Goal: Task Accomplishment & Management: Manage account settings

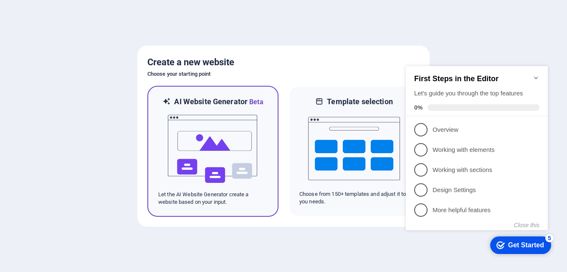
click at [263, 187] on div at bounding box center [212, 149] width 109 height 84
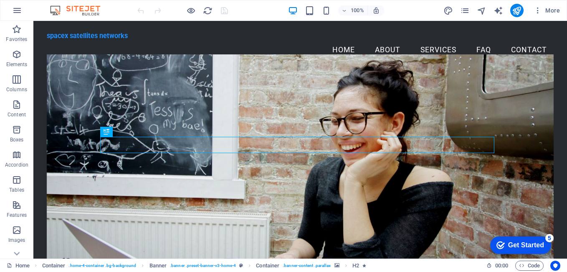
click at [516, 244] on div "Get Started" at bounding box center [526, 245] width 36 height 8
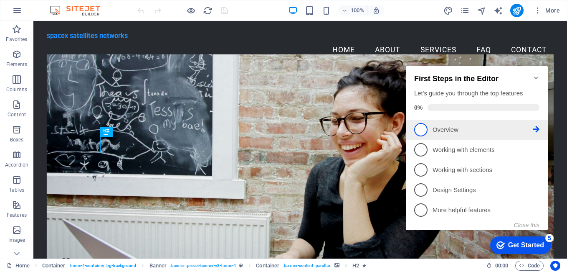
click at [417, 127] on span "1" at bounding box center [420, 129] width 13 height 13
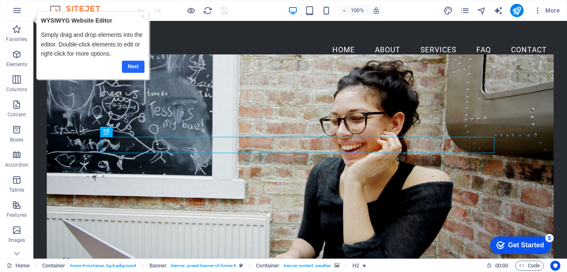
click at [132, 63] on link "Next" at bounding box center [133, 67] width 23 height 12
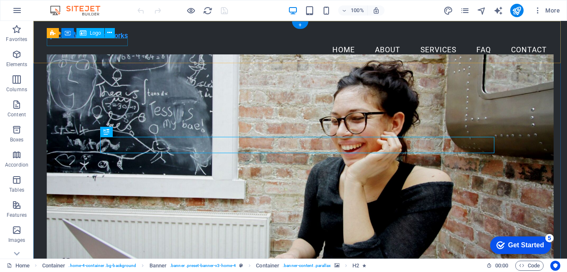
click at [108, 40] on div "spacex satellites networks" at bounding box center [300, 36] width 507 height 8
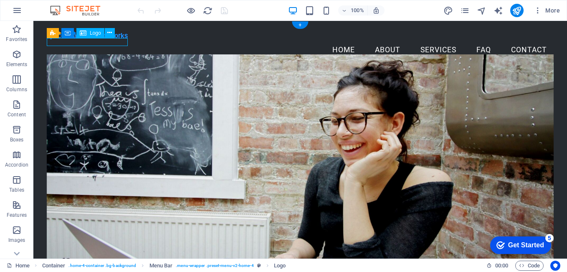
click at [108, 40] on div "spacex satellites networks" at bounding box center [300, 36] width 507 height 8
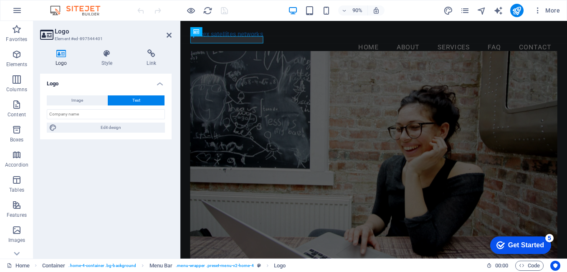
click at [106, 84] on h4 "Logo" at bounding box center [106, 81] width 132 height 15
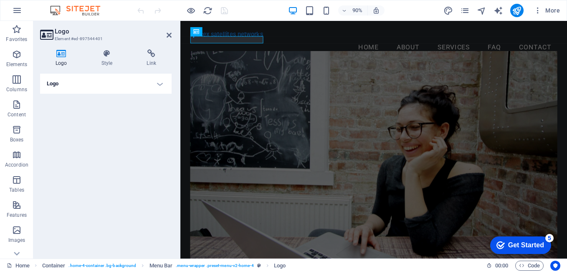
click at [106, 84] on h4 "Logo" at bounding box center [106, 84] width 132 height 20
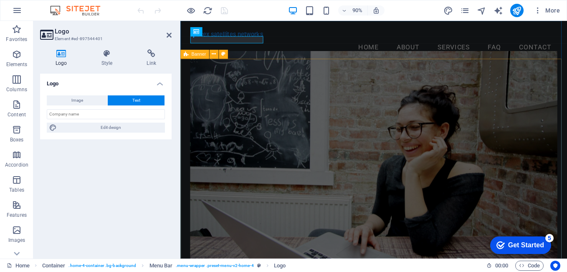
click at [213, 102] on figure at bounding box center [395, 174] width 409 height 240
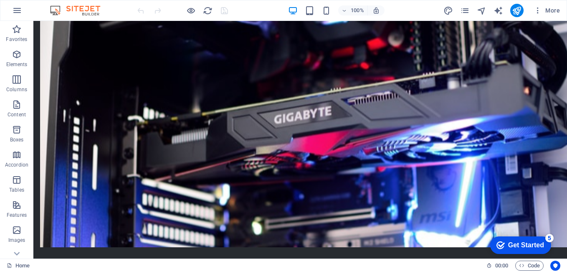
scroll to position [514, 0]
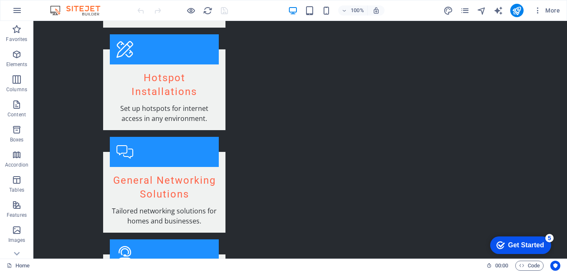
scroll to position [1290, 0]
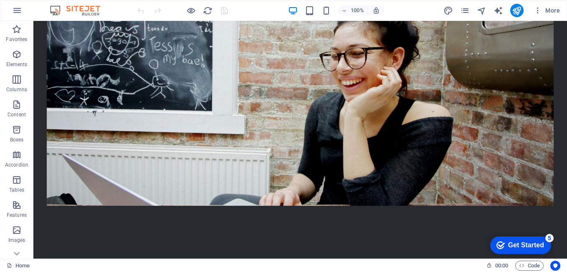
scroll to position [0, 0]
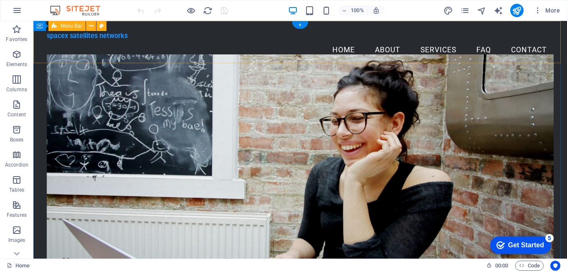
click at [529, 23] on div "spacex satellites networks Menu Home About Services FAQ Contact" at bounding box center [300, 46] width 534 height 50
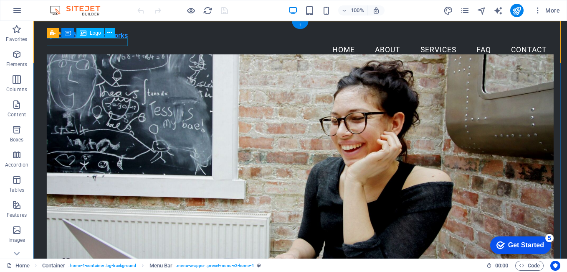
click at [87, 40] on div "spacex satellites networks" at bounding box center [300, 36] width 507 height 8
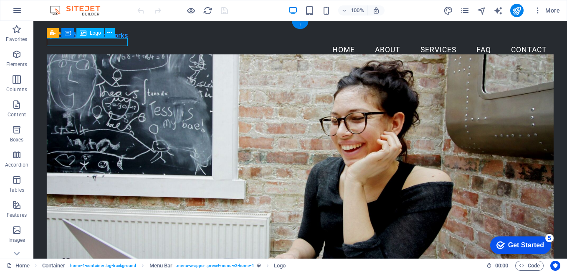
click at [87, 40] on div "spacex satellites networks" at bounding box center [300, 36] width 507 height 8
click at [106, 40] on div "spacex satellites networks" at bounding box center [300, 36] width 507 height 8
click at [92, 33] on span "Logo" at bounding box center [95, 32] width 11 height 5
click at [100, 40] on div "spacex satellites networks" at bounding box center [300, 36] width 507 height 8
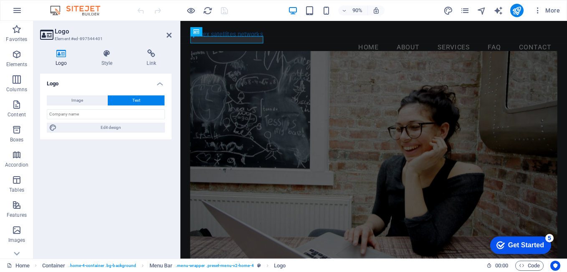
click at [106, 78] on h4 "Logo" at bounding box center [106, 81] width 132 height 15
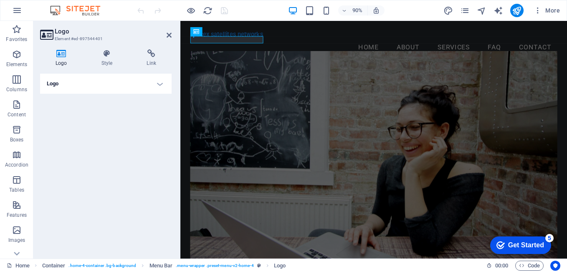
click at [116, 87] on h4 "Logo" at bounding box center [106, 84] width 132 height 20
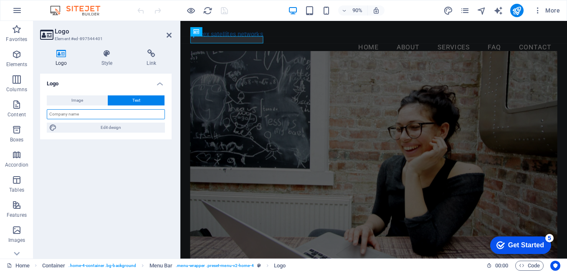
click at [112, 110] on input "text" at bounding box center [106, 114] width 118 height 10
type input "Spacex Satellites Networks"
click at [88, 102] on button "Image" at bounding box center [77, 100] width 61 height 10
select select "DISABLED_OPTION_VALUE"
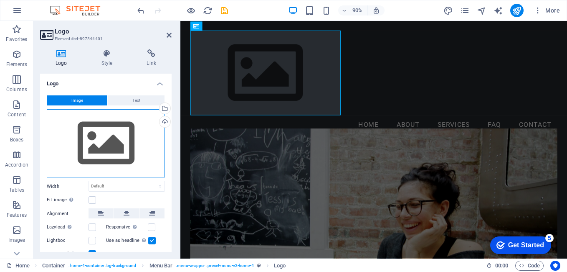
click at [111, 136] on div "Drag files here, click to choose files or select files from Files or our free s…" at bounding box center [106, 143] width 118 height 69
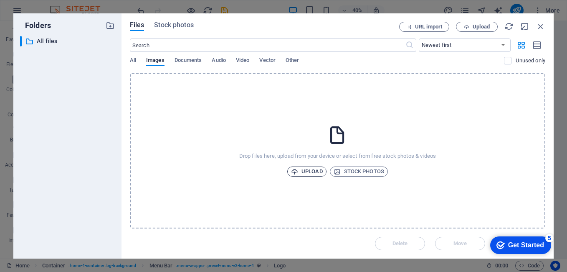
click at [311, 171] on span "Upload" at bounding box center [307, 171] width 32 height 10
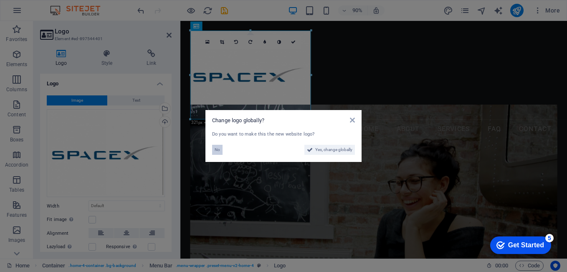
click at [220, 149] on button "No" at bounding box center [217, 150] width 10 height 10
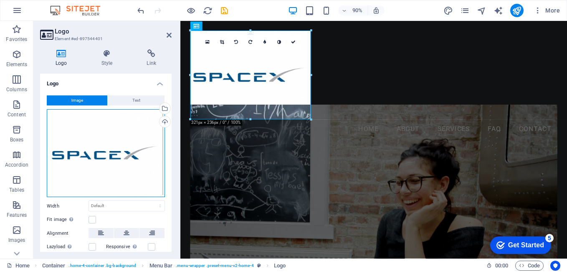
click at [107, 157] on div "Drag files here, click to choose files or select files from Files or our free s…" at bounding box center [106, 153] width 118 height 88
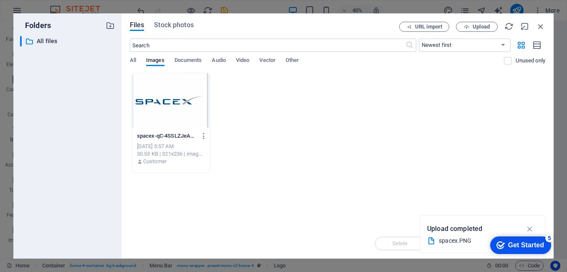
click at [532, 228] on icon "button" at bounding box center [530, 228] width 10 height 9
click at [394, 241] on div "Delete Move Insert" at bounding box center [338, 239] width 416 height 22
click at [184, 112] on div at bounding box center [171, 100] width 78 height 54
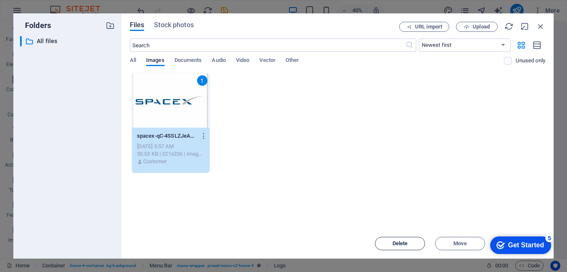
click at [409, 242] on span "Delete" at bounding box center [400, 243] width 43 height 5
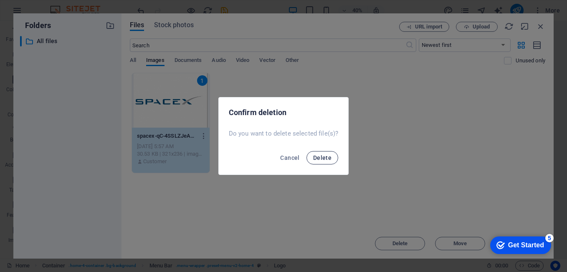
click at [331, 156] on button "Delete" at bounding box center [323, 157] width 32 height 13
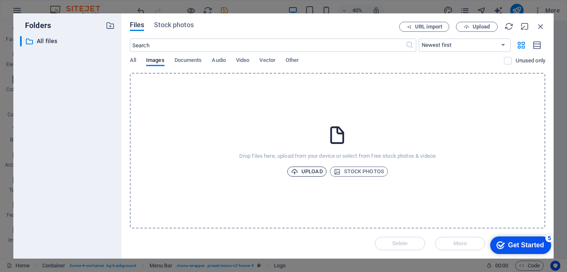
click at [316, 168] on span "Upload" at bounding box center [307, 171] width 32 height 10
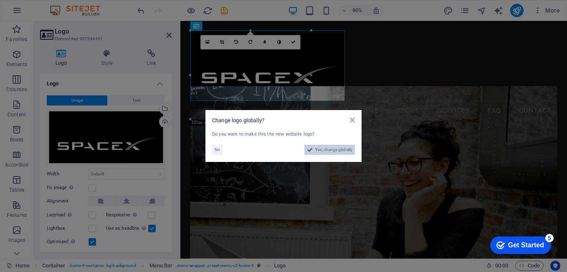
click at [325, 149] on span "Yes, change globally" at bounding box center [333, 150] width 37 height 10
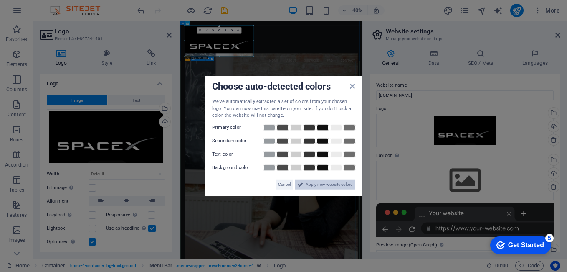
click at [326, 181] on span "Apply new website colors" at bounding box center [329, 184] width 47 height 10
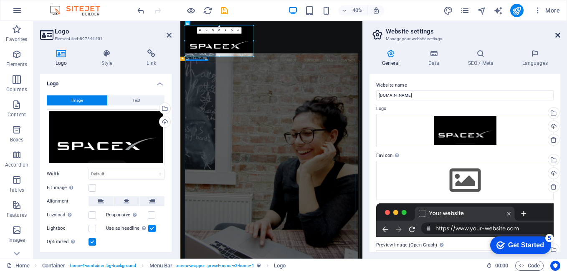
drag, startPoint x: 559, startPoint y: 35, endPoint x: 421, endPoint y: 15, distance: 140.1
click at [559, 35] on icon at bounding box center [558, 35] width 5 height 7
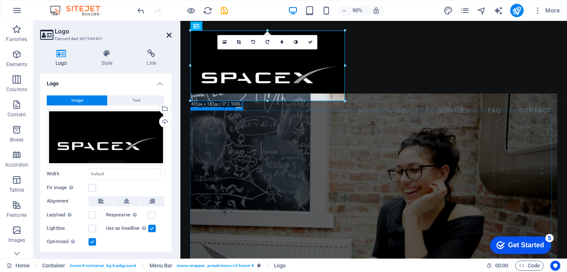
click at [169, 36] on icon at bounding box center [169, 35] width 5 height 7
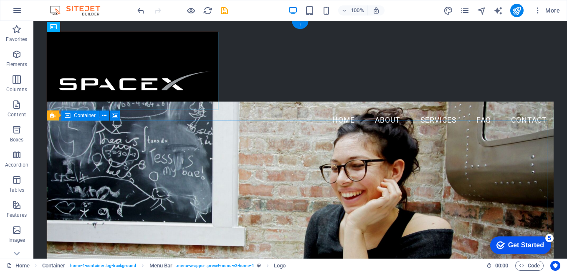
click at [278, 130] on figure at bounding box center [300, 210] width 507 height 216
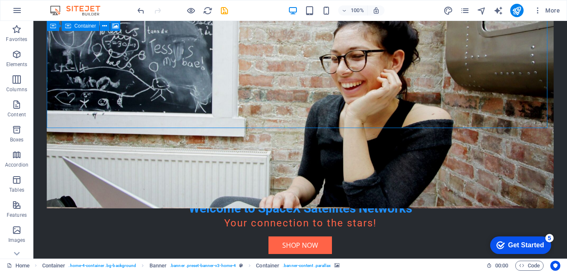
scroll to position [228, 0]
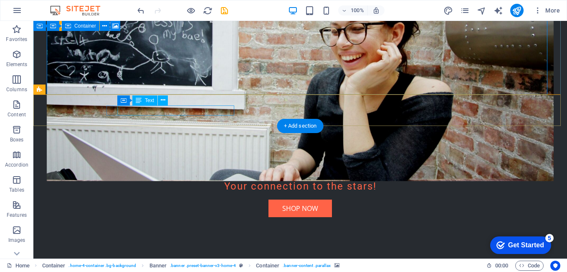
click at [188, 268] on span "Tech City" at bounding box center [185, 272] width 28 height 9
click at [220, 268] on span "45678" at bounding box center [210, 272] width 19 height 9
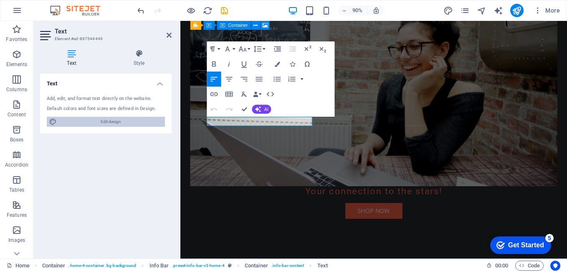
click at [110, 121] on span "Edit design" at bounding box center [110, 122] width 103 height 10
select select "px"
select select "200"
select select "px"
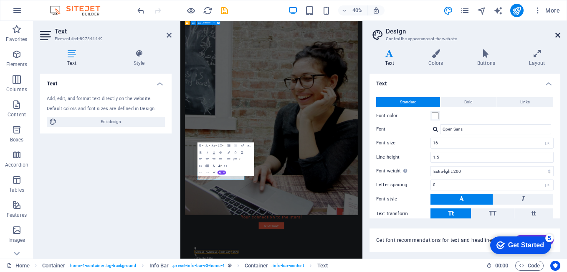
click at [559, 33] on icon at bounding box center [558, 35] width 5 height 7
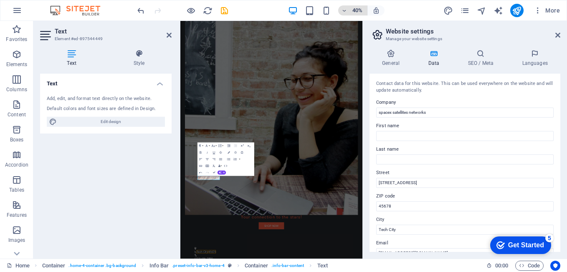
click at [350, 9] on span "40%" at bounding box center [353, 10] width 23 height 10
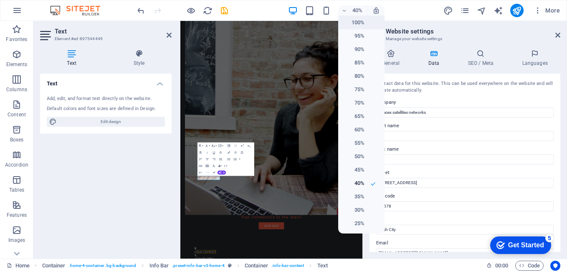
click at [360, 22] on h6 "100%" at bounding box center [353, 23] width 21 height 10
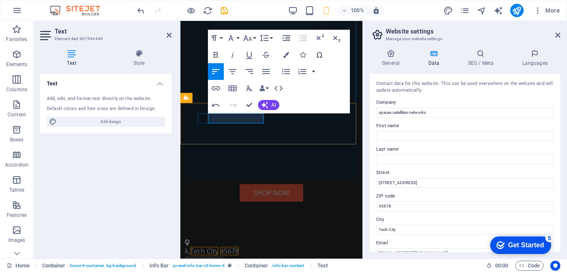
click at [218, 246] on span "Tech City" at bounding box center [204, 250] width 28 height 9
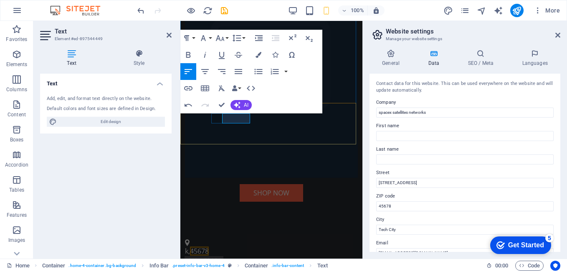
click at [209, 246] on span "45678" at bounding box center [199, 250] width 19 height 9
click at [239, 246] on p "k," at bounding box center [268, 251] width 166 height 10
click at [319, 246] on p "Kimanthi House, kimanthi street" at bounding box center [268, 251] width 166 height 10
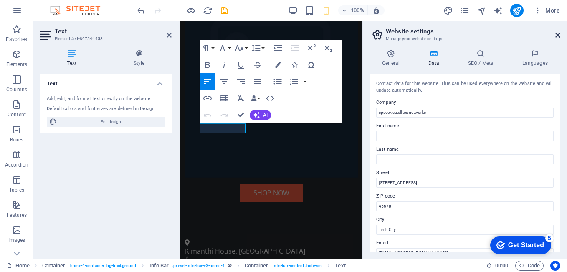
click at [557, 37] on icon at bounding box center [558, 35] width 5 height 7
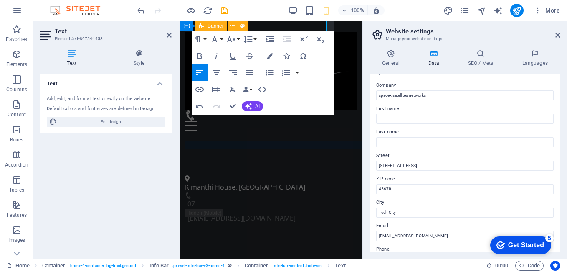
scroll to position [35, 0]
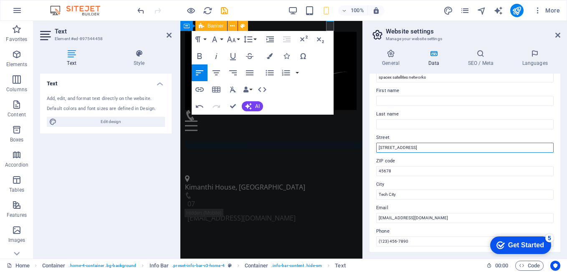
click at [447, 145] on input "123 Innovation Drive" at bounding box center [465, 147] width 178 height 10
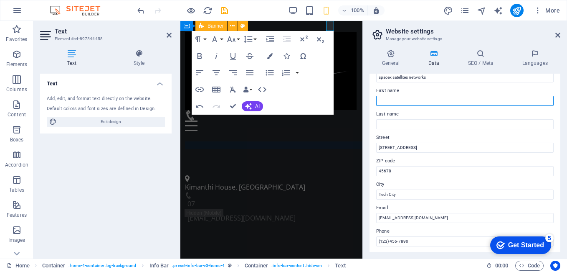
click at [429, 97] on input "First name" at bounding box center [465, 101] width 178 height 10
type input "b"
type input "Ben"
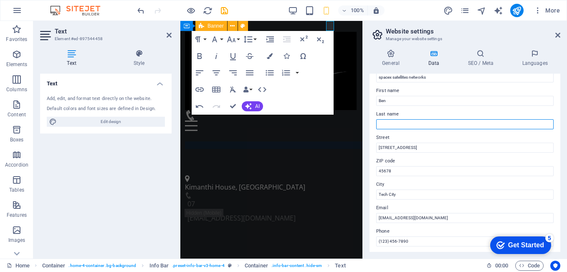
click at [412, 127] on input "Last name" at bounding box center [465, 124] width 178 height 10
type input "M"
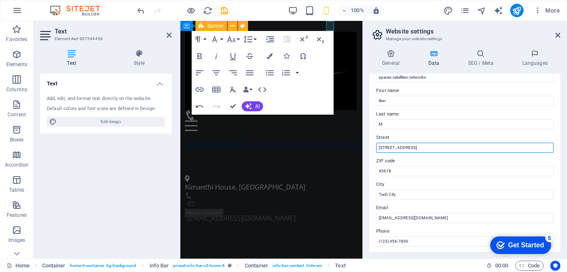
click at [422, 146] on input "123 Innovation Drive" at bounding box center [465, 147] width 178 height 10
type input "1"
type input "kimanthi street"
click at [414, 173] on input "45678" at bounding box center [465, 171] width 178 height 10
type input "4"
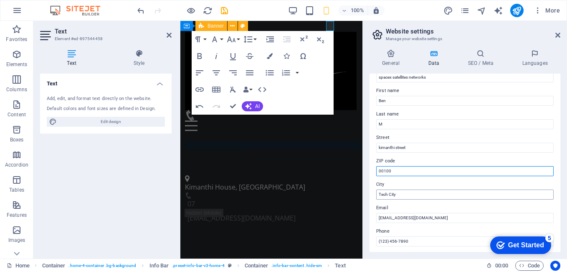
type input "00100"
click at [409, 190] on input "Tech City" at bounding box center [465, 194] width 178 height 10
type input "T"
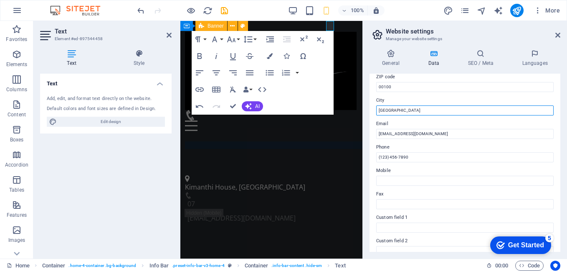
scroll to position [146, 0]
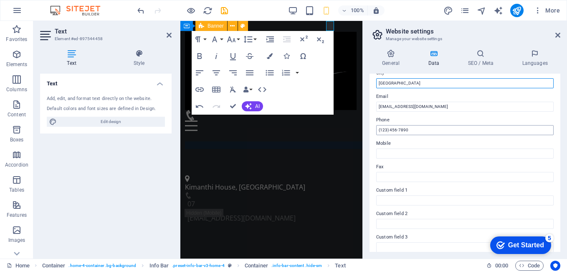
type input "Nairobi"
click at [416, 127] on input "(123) 456-7890" at bounding box center [465, 130] width 178 height 10
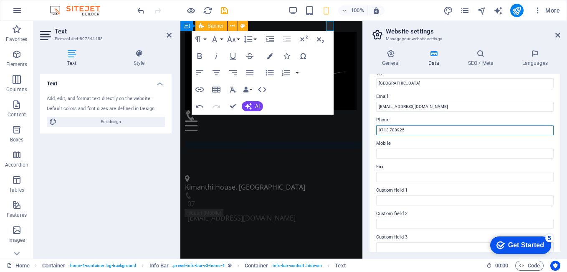
click at [390, 130] on input "0713 788925" at bounding box center [465, 130] width 178 height 10
click at [403, 128] on input "0713 788925" at bounding box center [465, 130] width 178 height 10
type input "0713 788925"
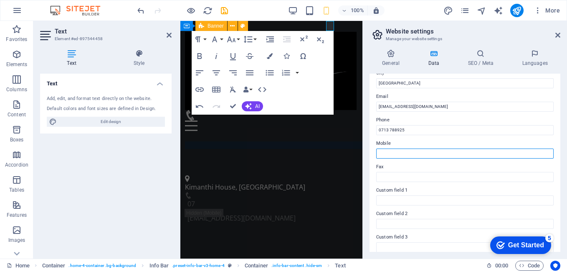
click at [395, 150] on input "Mobile" at bounding box center [465, 153] width 178 height 10
paste input "0713 788925"
click at [396, 155] on input "0713 788925" at bounding box center [465, 153] width 178 height 10
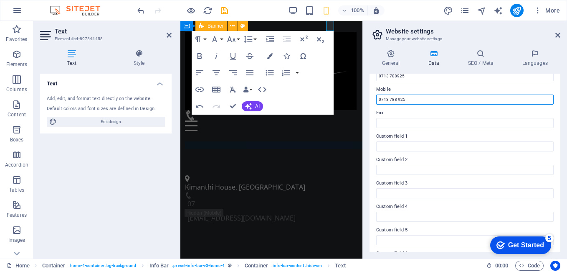
scroll to position [223, 0]
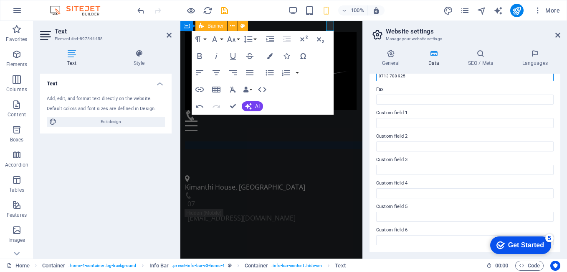
type input "0713 788 925"
drag, startPoint x: 558, startPoint y: 201, endPoint x: 558, endPoint y: 222, distance: 21.3
click at [558, 222] on div "Contact data for this website. This can be used everywhere on the website and w…" at bounding box center [465, 163] width 191 height 178
click at [401, 56] on icon at bounding box center [391, 53] width 43 height 8
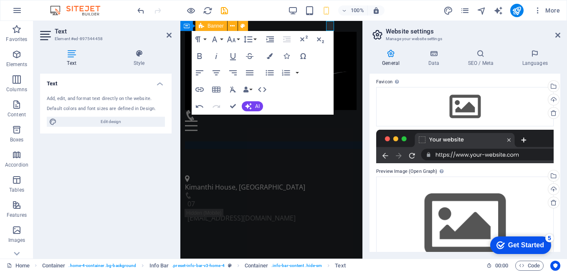
scroll to position [101, 0]
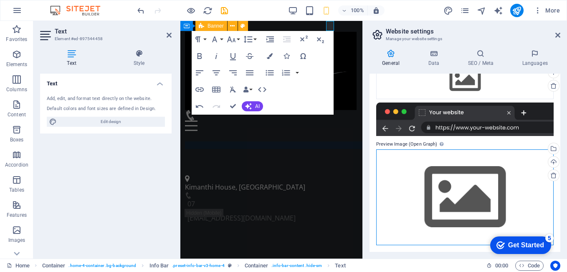
click at [475, 196] on div "Drag files here, click to choose files or select files from Files or our free s…" at bounding box center [465, 197] width 178 height 96
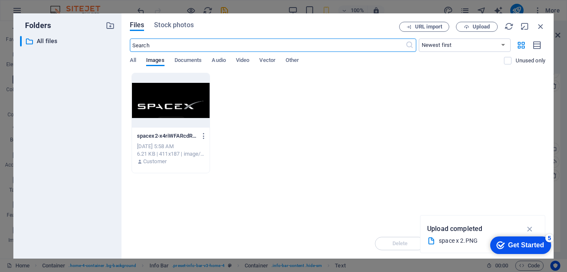
scroll to position [0, 0]
click at [186, 104] on div at bounding box center [171, 100] width 78 height 54
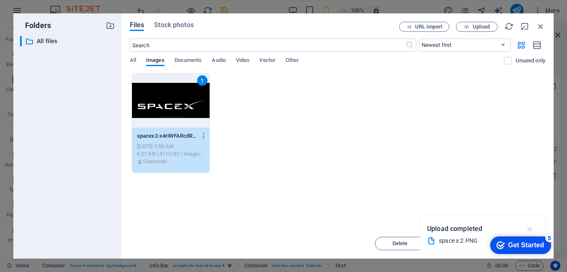
click at [528, 228] on icon "button" at bounding box center [530, 228] width 10 height 9
click at [176, 127] on div "1" at bounding box center [171, 100] width 78 height 54
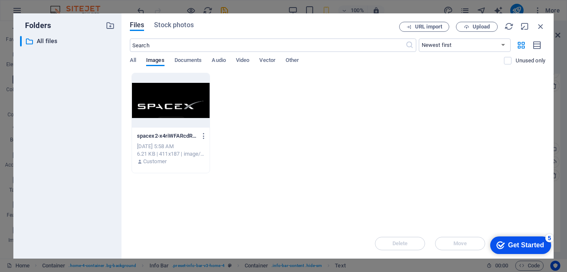
click at [173, 107] on div at bounding box center [171, 100] width 78 height 54
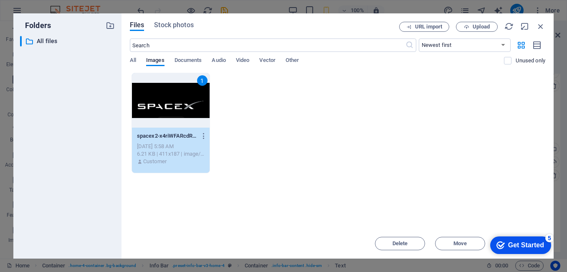
click at [175, 92] on div "1" at bounding box center [171, 100] width 78 height 54
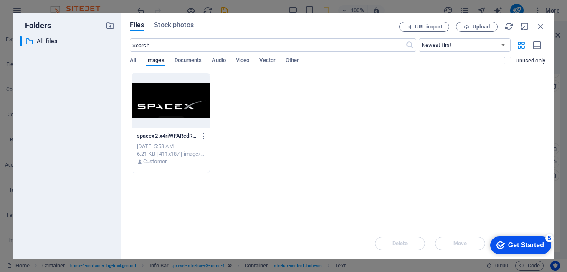
click at [175, 92] on div at bounding box center [171, 100] width 78 height 54
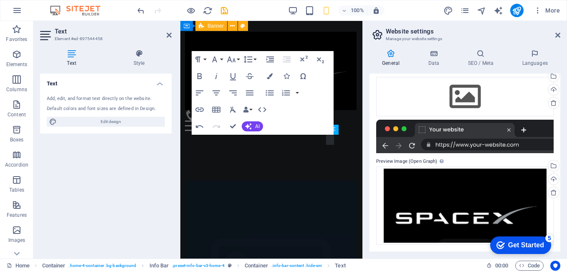
scroll to position [206, 0]
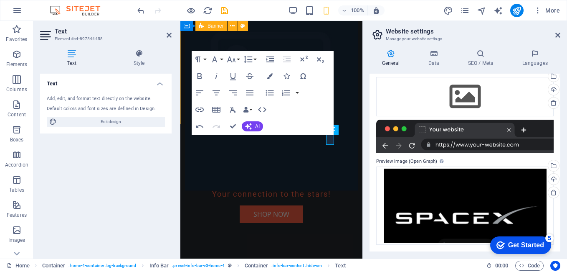
click at [175, 92] on div "Text Style Text Add, edit, and format text directly on the website. Default col…" at bounding box center [105, 151] width 145 height 216
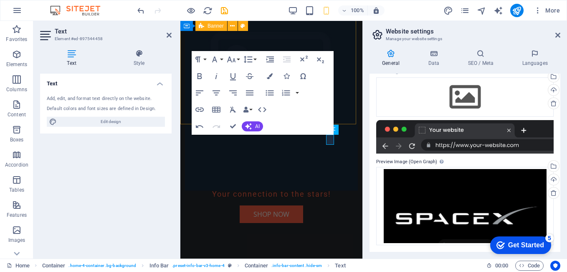
scroll to position [0, 0]
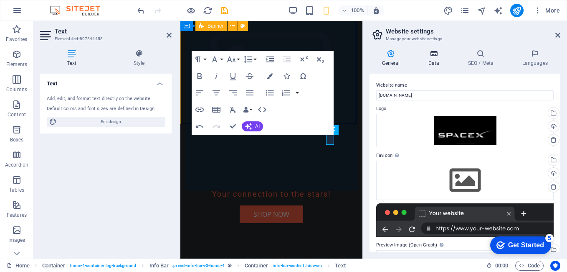
click at [436, 61] on h4 "Data" at bounding box center [436, 58] width 40 height 18
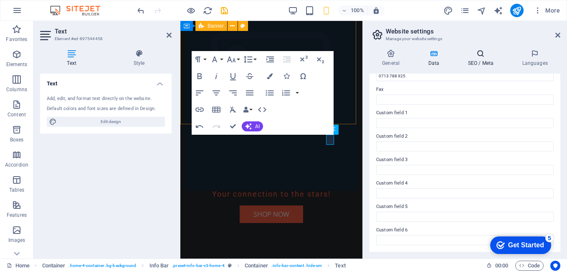
click at [481, 60] on h4 "SEO / Meta" at bounding box center [482, 58] width 54 height 18
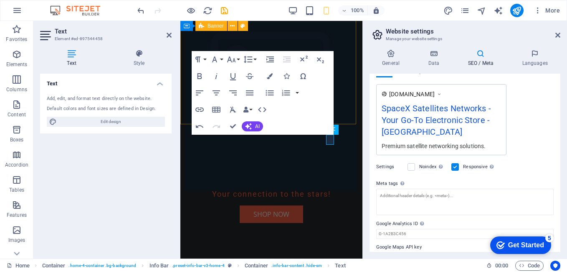
scroll to position [153, 0]
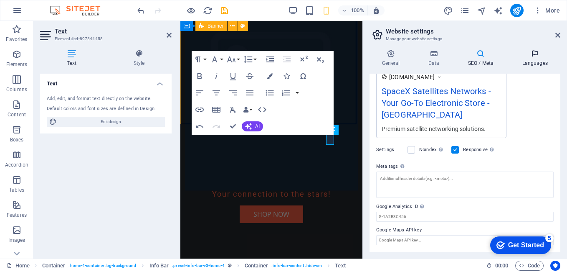
click at [539, 58] on h4 "Languages" at bounding box center [535, 58] width 51 height 18
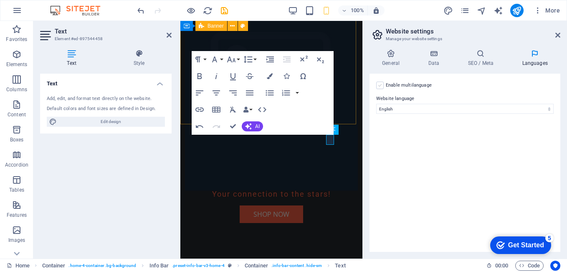
click at [380, 86] on label at bounding box center [380, 85] width 8 height 8
click at [0, 0] on input "Enable multilanguage To disable multilanguage delete all languages until only o…" at bounding box center [0, 0] width 0 height 0
select select
click at [380, 86] on label at bounding box center [380, 85] width 8 height 8
click at [0, 0] on input "Enable multilanguage To disable multilanguage delete all languages until only o…" at bounding box center [0, 0] width 0 height 0
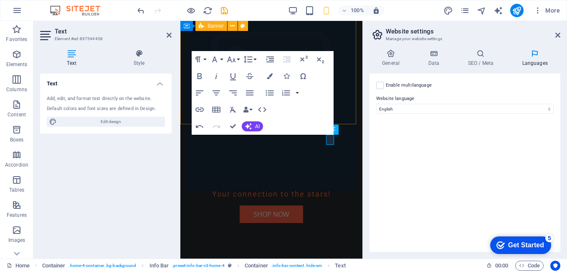
click at [530, 239] on div "checkmark Get Started 5" at bounding box center [520, 245] width 61 height 18
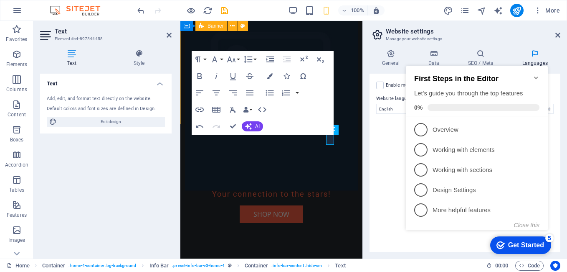
click at [530, 239] on div "checkmark Get Started 5" at bounding box center [520, 245] width 61 height 18
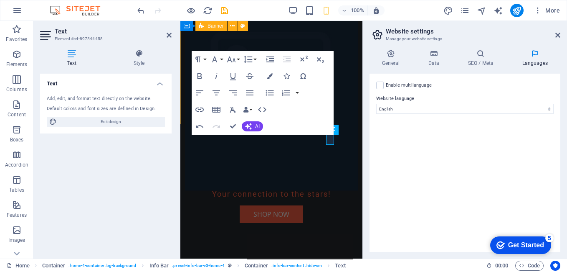
drag, startPoint x: 566, startPoint y: 130, endPoint x: 568, endPoint y: 227, distance: 96.9
click at [567, 227] on html "spacex satellites networks Home Favorites Elements Columns Content Boxes Accord…" at bounding box center [283, 136] width 567 height 272
click at [557, 35] on icon at bounding box center [558, 35] width 5 height 7
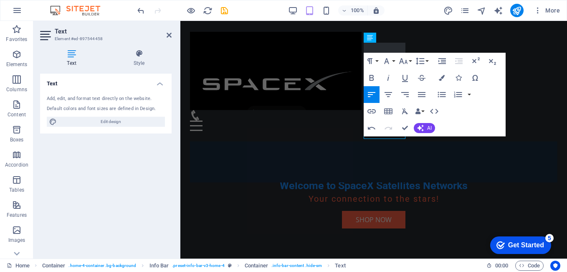
scroll to position [181, 0]
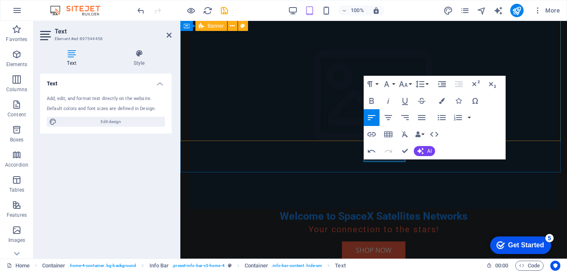
click at [274, 114] on figure at bounding box center [374, 101] width 368 height 216
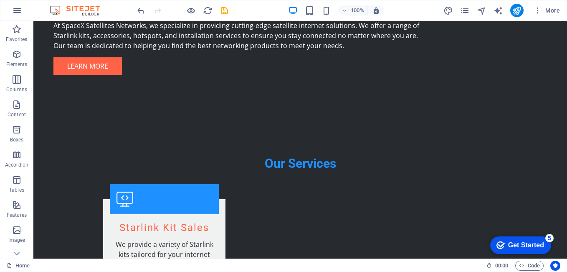
scroll to position [0, 0]
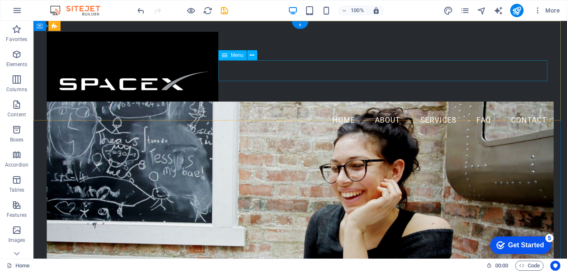
click at [522, 110] on nav "Home About Services FAQ Contact" at bounding box center [300, 120] width 507 height 21
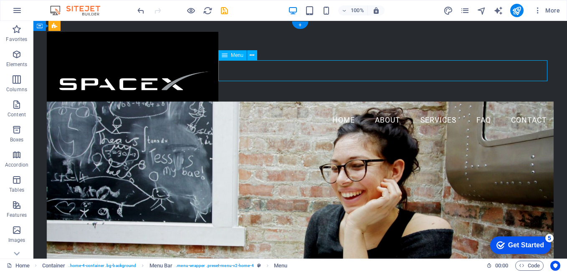
click at [520, 110] on nav "Home About Services FAQ Contact" at bounding box center [300, 120] width 507 height 21
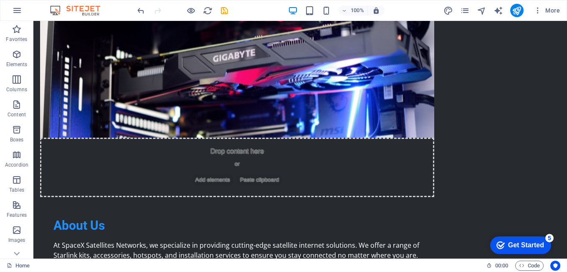
scroll to position [543, 0]
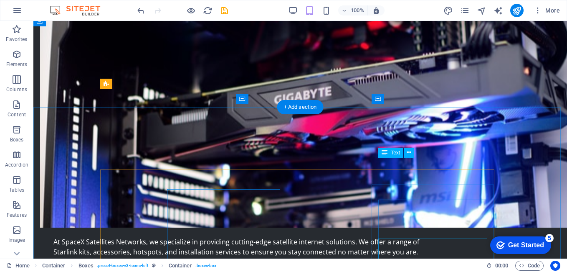
scroll to position [538, 0]
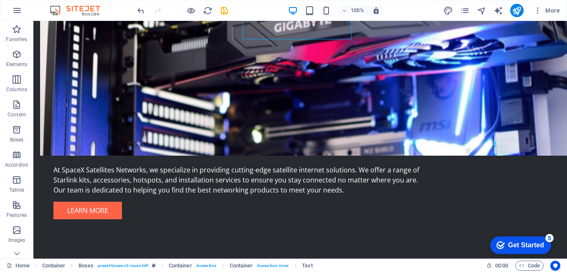
scroll to position [666, 0]
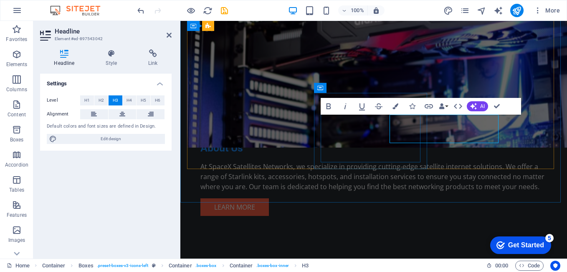
scroll to position [668, 0]
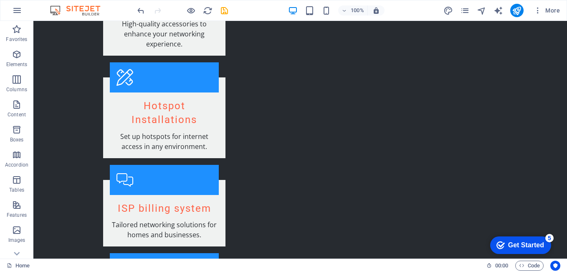
scroll to position [1328, 0]
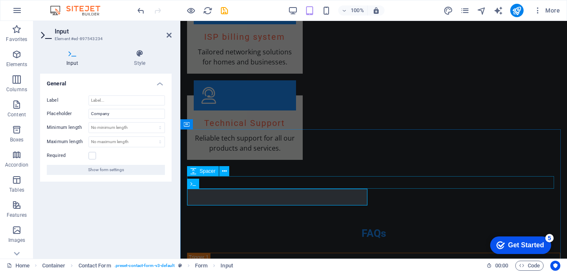
scroll to position [1312, 0]
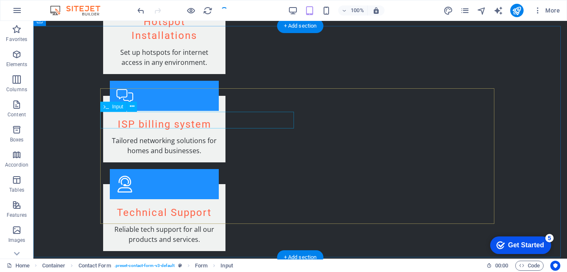
scroll to position [1328, 0]
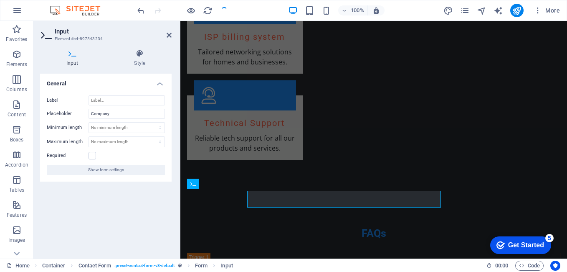
scroll to position [1312, 0]
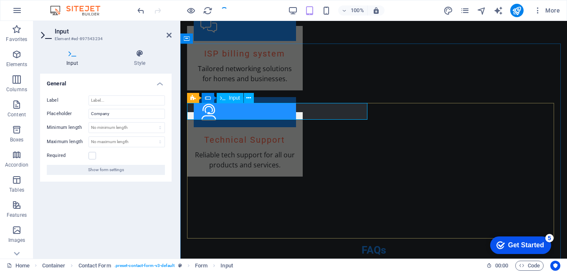
type input "s"
type input "Spacex Satellites Networks"
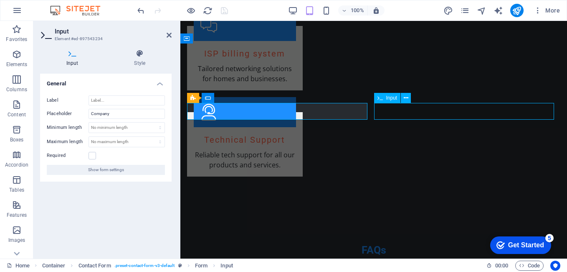
scroll to position [1328, 0]
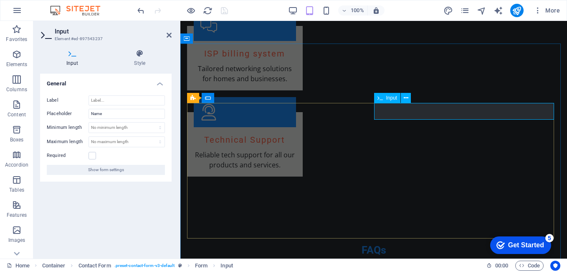
type input "Ben"
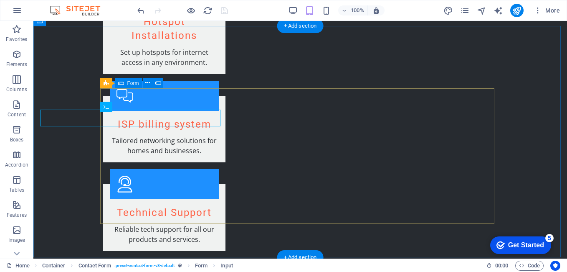
scroll to position [1328, 0]
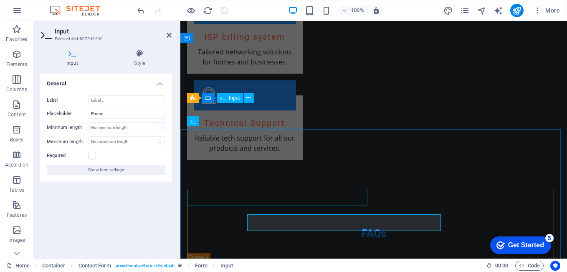
scroll to position [1312, 0]
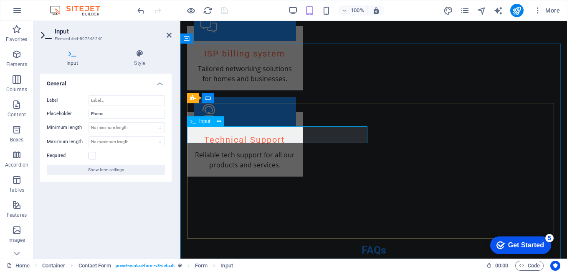
type input "0713788925"
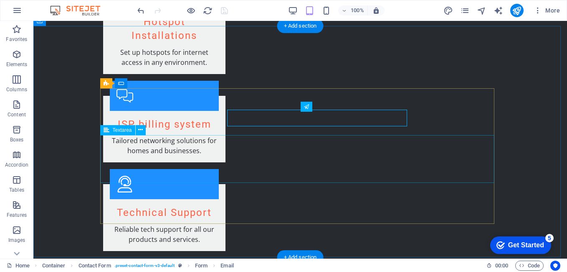
scroll to position [1328, 0]
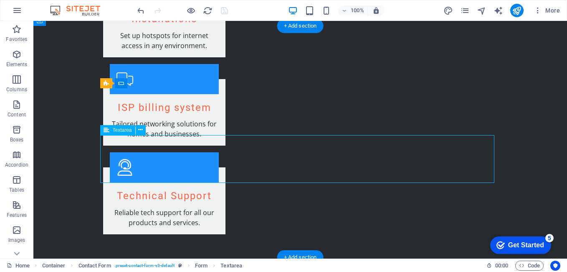
drag, startPoint x: 463, startPoint y: 137, endPoint x: 362, endPoint y: 171, distance: 106.2
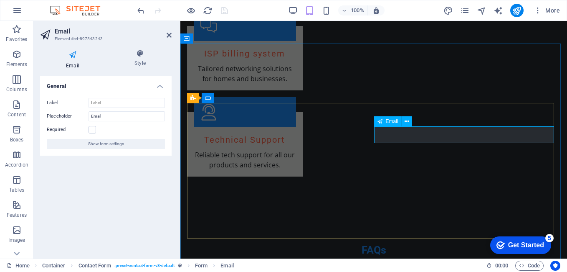
type input "s"
type input "info@spacex.co.ke"
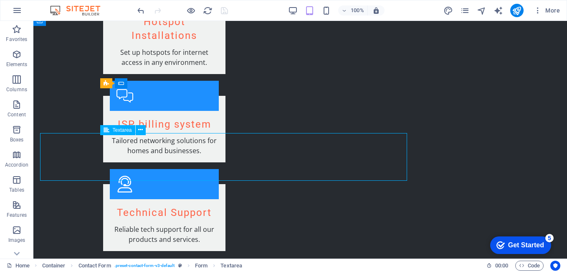
scroll to position [1328, 0]
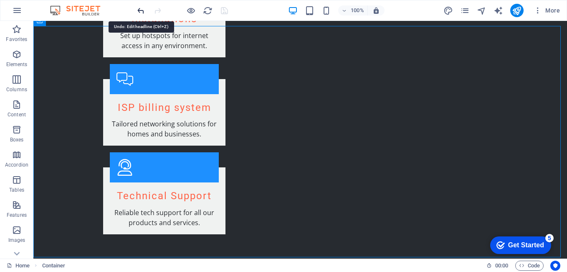
click at [143, 13] on icon "undo" at bounding box center [141, 11] width 10 height 10
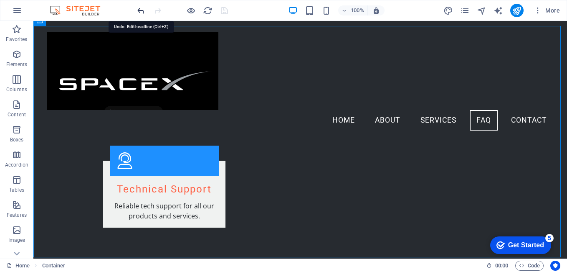
scroll to position [576, 0]
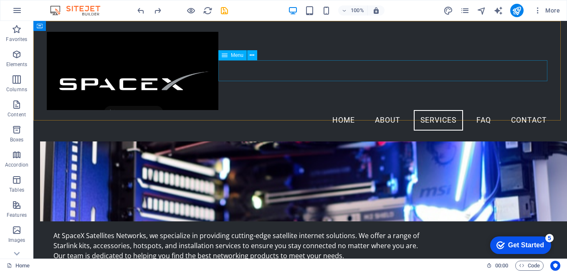
click at [339, 110] on nav "Home About Services FAQ Contact" at bounding box center [300, 120] width 507 height 21
select select
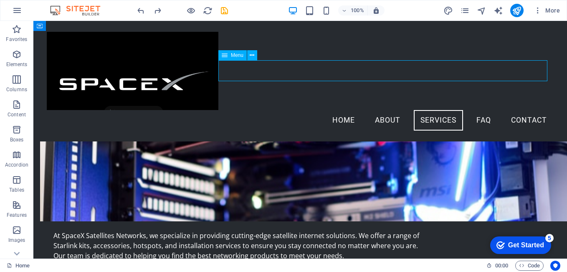
select select
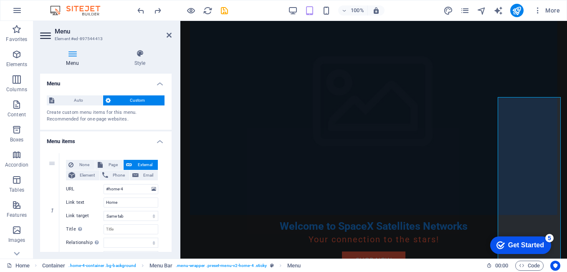
scroll to position [0, 0]
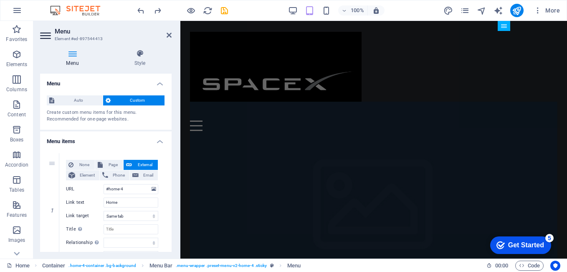
drag, startPoint x: 563, startPoint y: 85, endPoint x: 735, endPoint y: 30, distance: 181.2
click at [168, 34] on icon at bounding box center [169, 35] width 5 height 7
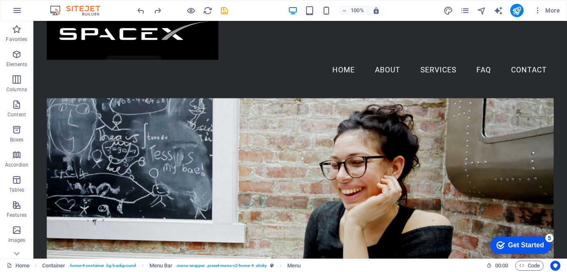
scroll to position [121, 0]
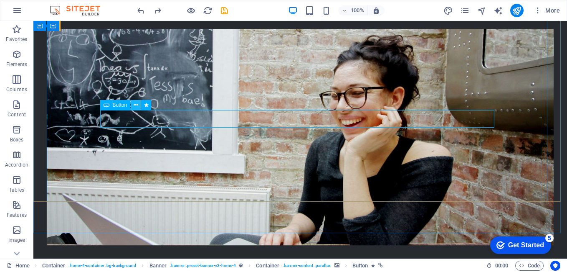
click at [135, 102] on icon at bounding box center [136, 105] width 5 height 9
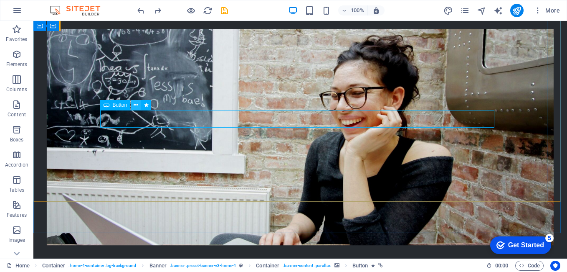
click at [136, 105] on icon at bounding box center [136, 105] width 5 height 9
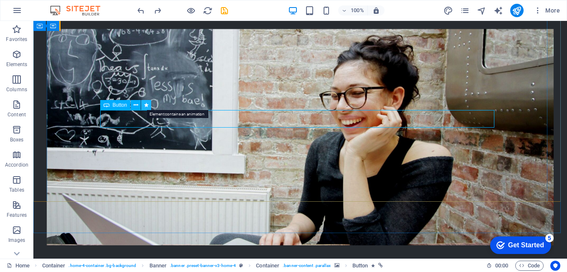
click at [146, 107] on icon at bounding box center [146, 105] width 5 height 9
select select "fade"
select select "s"
select select "onload"
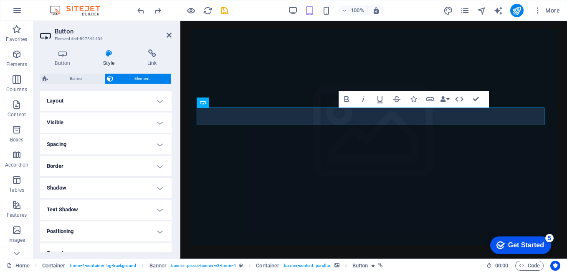
click at [157, 125] on h4 "Visible" at bounding box center [106, 122] width 132 height 20
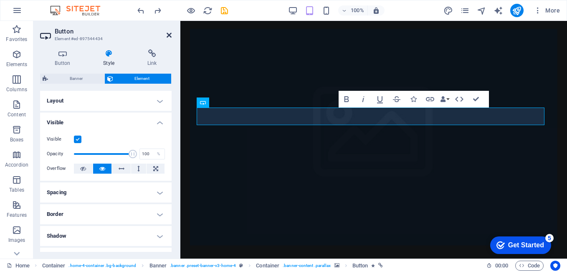
click at [169, 34] on icon at bounding box center [169, 35] width 5 height 7
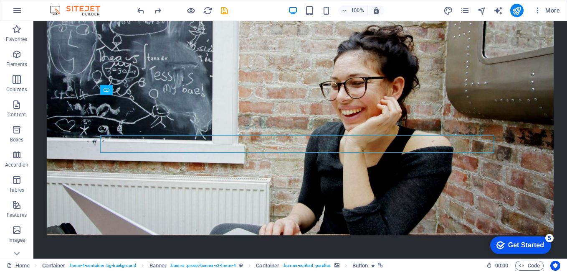
scroll to position [0, 0]
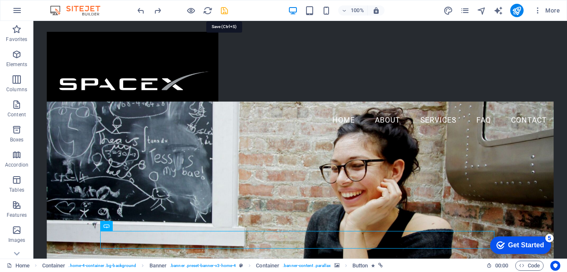
click at [228, 8] on icon "save" at bounding box center [225, 11] width 10 height 10
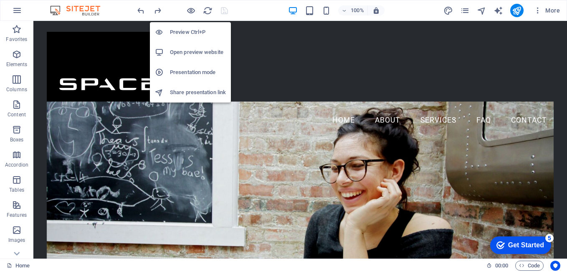
click at [183, 31] on h6 "Preview Ctrl+P" at bounding box center [198, 32] width 56 height 10
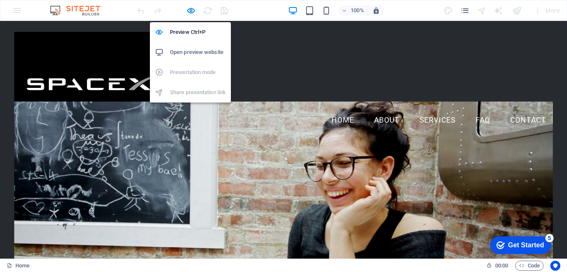
click at [192, 53] on h6 "Open preview website" at bounding box center [198, 52] width 56 height 10
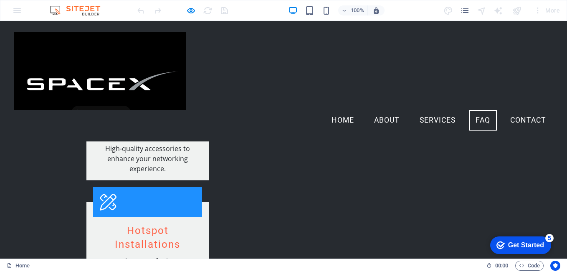
scroll to position [982, 0]
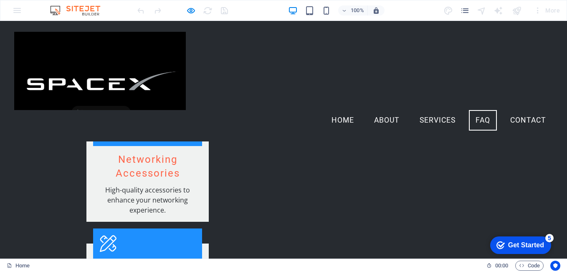
click at [472, 110] on link "FAQ" at bounding box center [483, 120] width 28 height 21
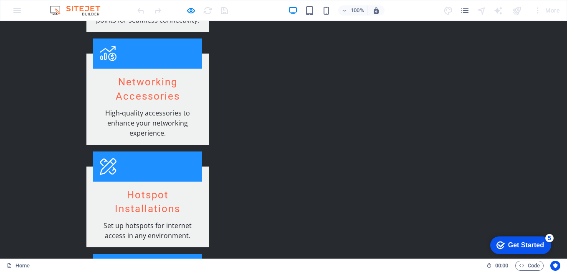
scroll to position [1068, 0]
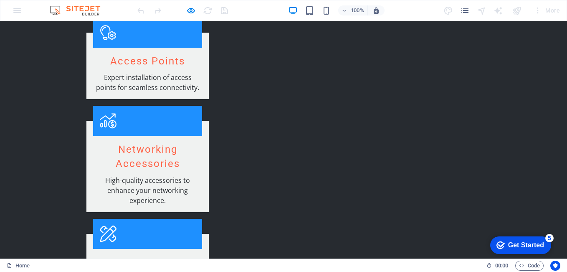
scroll to position [1045, 0]
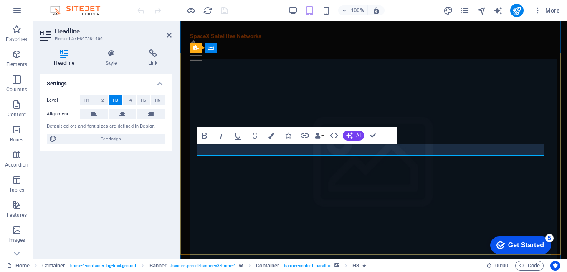
click at [473, 182] on figure at bounding box center [374, 167] width 368 height 216
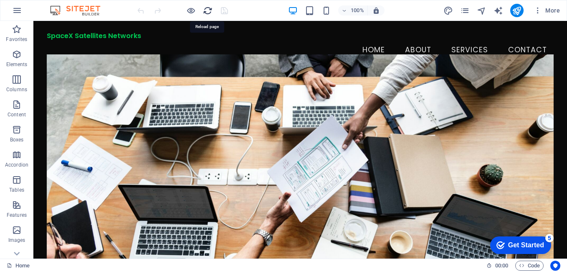
click at [207, 10] on icon "reload" at bounding box center [208, 11] width 10 height 10
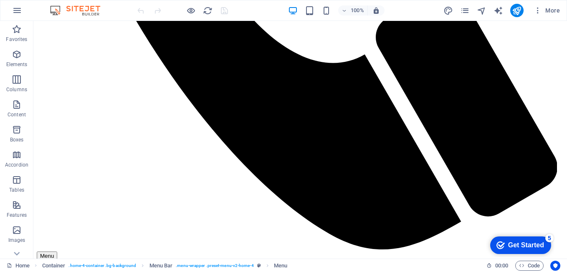
scroll to position [512, 0]
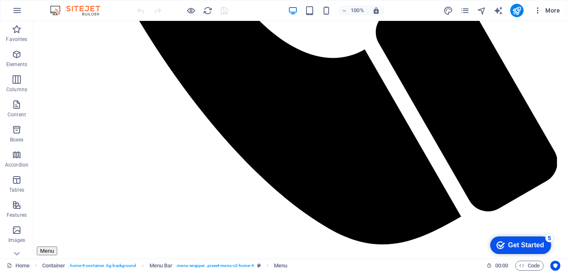
click at [554, 11] on span "More" at bounding box center [547, 10] width 26 height 8
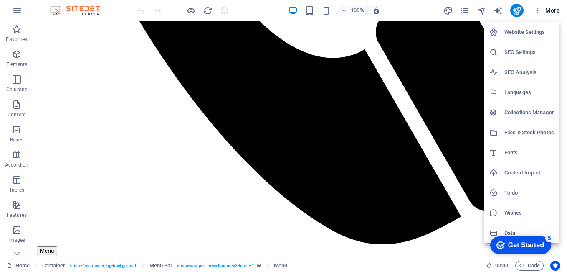
click at [565, 25] on div at bounding box center [283, 136] width 567 height 272
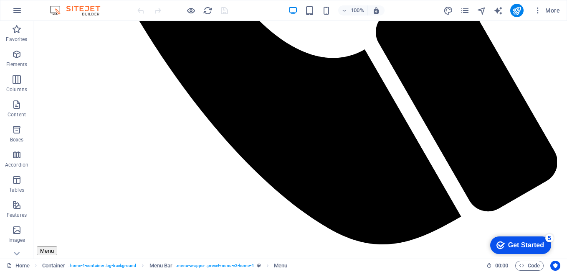
click at [565, 25] on div "Website Settings SEO Settings SEO Analysis Languages Collections Manager Files …" at bounding box center [283, 138] width 567 height 266
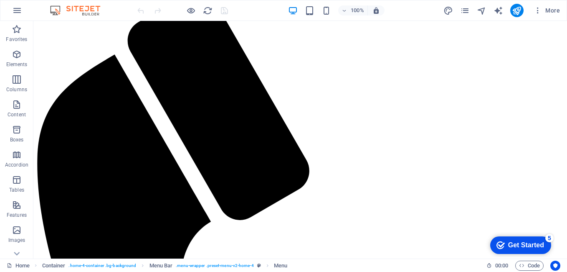
scroll to position [76, 0]
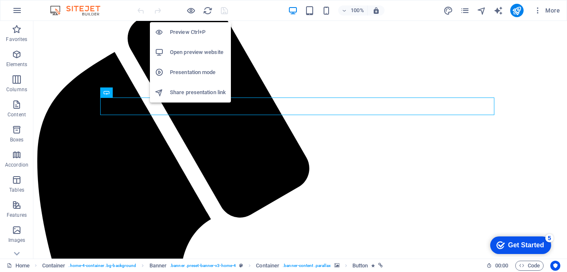
click at [196, 54] on h6 "Open preview website" at bounding box center [198, 52] width 56 height 10
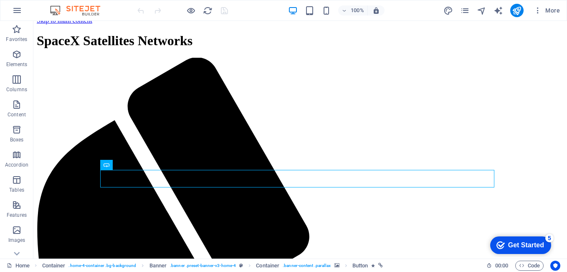
scroll to position [0, 0]
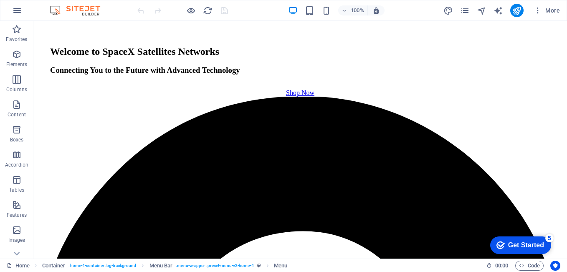
scroll to position [993, 0]
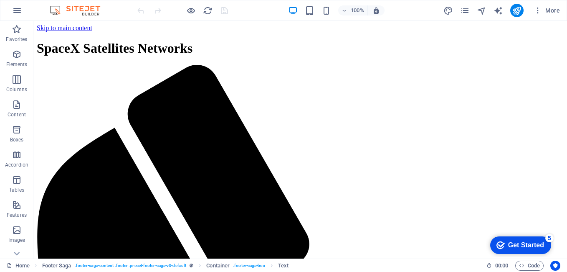
scroll to position [0, 0]
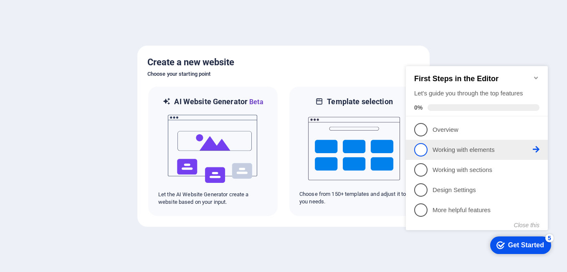
click at [424, 147] on span "2" at bounding box center [420, 149] width 13 height 13
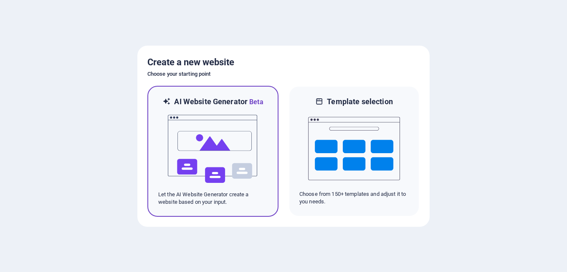
click at [223, 175] on img at bounding box center [213, 149] width 92 height 84
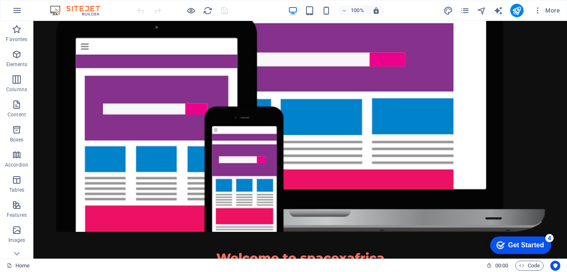
scroll to position [81, 0]
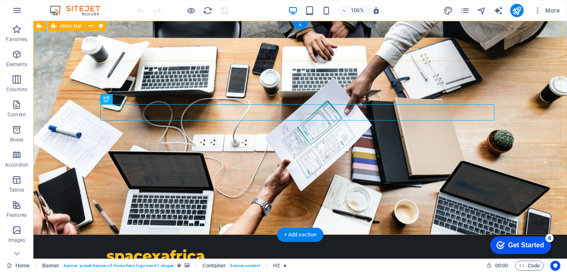
click at [516, 234] on div "spacexafrica Home Services FAQ Contact Menu" at bounding box center [300, 262] width 534 height 56
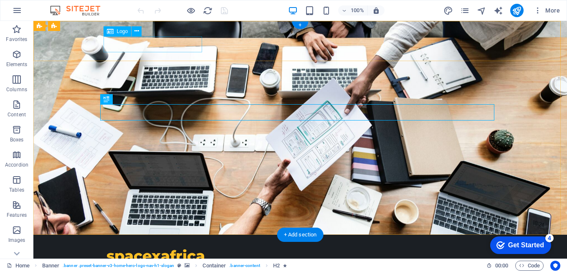
click at [151, 248] on div "spacexafrica" at bounding box center [301, 256] width 388 height 16
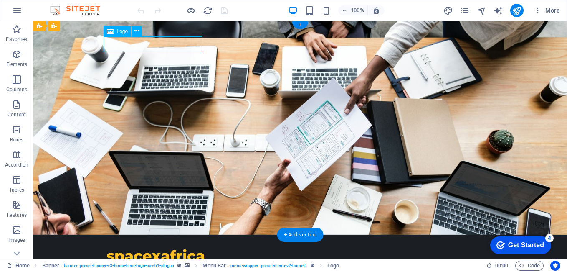
click at [151, 248] on div "spacexafrica" at bounding box center [301, 256] width 388 height 16
click at [161, 248] on div "spacexafrica" at bounding box center [301, 256] width 388 height 16
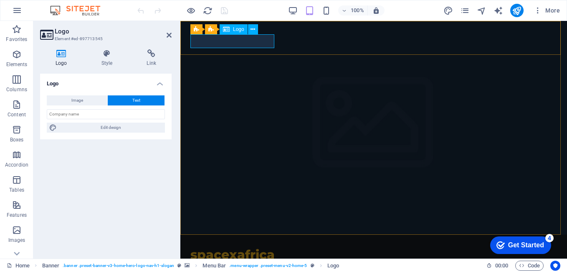
click at [237, 248] on div "spacexafrica" at bounding box center [373, 255] width 367 height 14
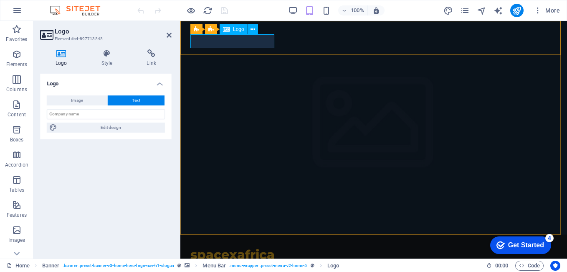
click at [237, 248] on div "spacexafrica" at bounding box center [373, 255] width 367 height 14
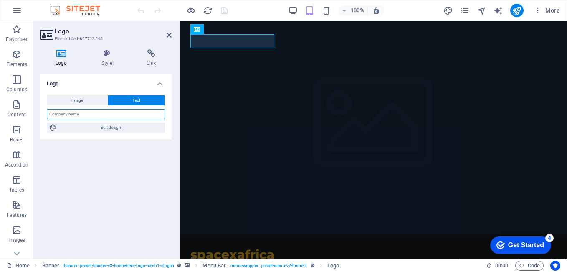
click at [110, 115] on input "text" at bounding box center [106, 114] width 118 height 10
click at [60, 114] on input "SpaceX africa" at bounding box center [106, 114] width 118 height 10
type input "Spacexafrica"
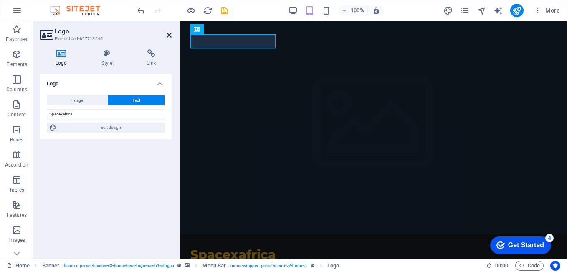
click at [171, 34] on icon at bounding box center [169, 35] width 5 height 7
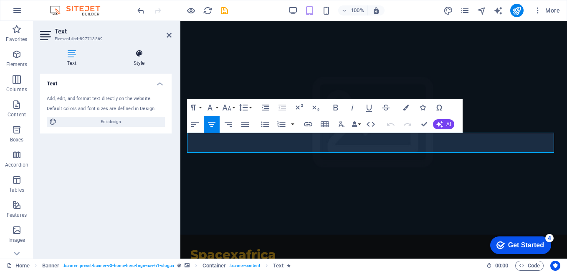
click at [144, 60] on h4 "Style" at bounding box center [139, 58] width 65 height 18
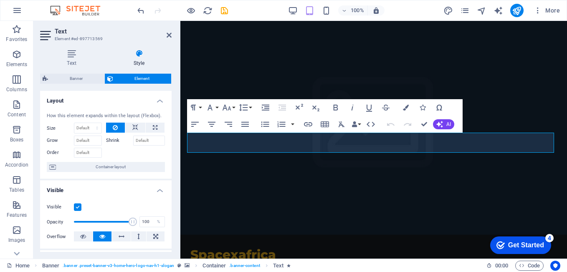
click at [172, 34] on aside "Text Element #ed-897713569 Text Style Text Add, edit, and format text directly …" at bounding box center [106, 139] width 147 height 237
click at [171, 34] on icon at bounding box center [169, 35] width 5 height 7
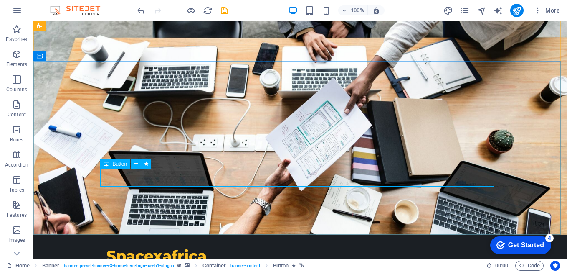
click at [110, 164] on div "Button" at bounding box center [115, 164] width 30 height 10
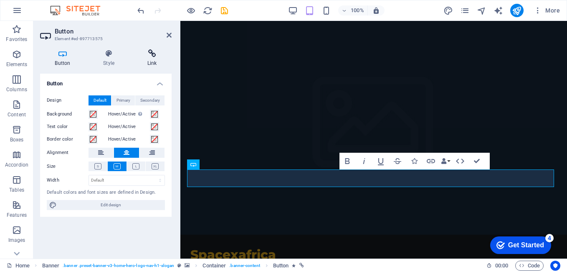
click at [150, 56] on icon at bounding box center [151, 53] width 39 height 8
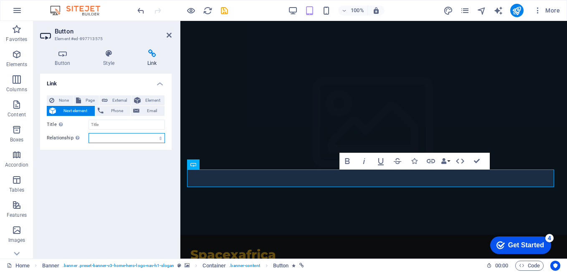
click at [123, 137] on select "alternate author bookmark external help license next nofollow noreferrer noopen…" at bounding box center [127, 138] width 76 height 10
click at [119, 141] on select "alternate author bookmark external help license next nofollow noreferrer noopen…" at bounding box center [127, 138] width 76 height 10
click at [117, 139] on select "alternate author bookmark external help license next nofollow noreferrer noopen…" at bounding box center [127, 138] width 76 height 10
click at [87, 99] on span "Page" at bounding box center [90, 100] width 13 height 10
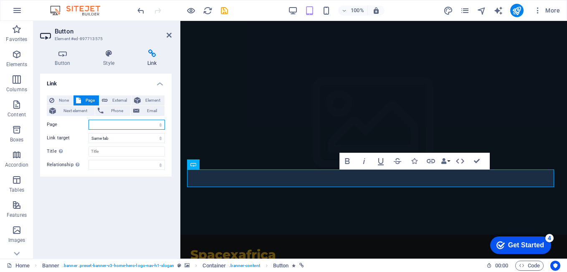
click at [118, 125] on select "Home Subpage Legal Notice Privacy" at bounding box center [127, 124] width 76 height 10
select select "1"
click at [89, 119] on select "Home Subpage Legal Notice Privacy" at bounding box center [127, 124] width 76 height 10
click at [107, 140] on select "New tab Same tab Overlay" at bounding box center [127, 138] width 76 height 10
click at [116, 193] on div "Link None Page External Element Next element Phone Email Page Home Subpage Lega…" at bounding box center [106, 163] width 132 height 178
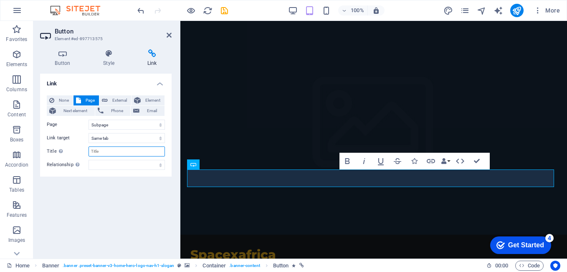
click at [115, 152] on input "Title Additional link description, should not be the same as the link text. The…" at bounding box center [127, 151] width 76 height 10
type input "Our Products"
click at [104, 179] on div "Link None Page External Element Next element Phone Email Page Home Subpage Lega…" at bounding box center [106, 163] width 132 height 178
click at [104, 166] on select "alternate author bookmark external help license next nofollow noreferrer noopen…" at bounding box center [127, 165] width 76 height 10
click at [104, 191] on div "Link None Page External Element Next element Phone Email Page Home Subpage Lega…" at bounding box center [106, 163] width 132 height 178
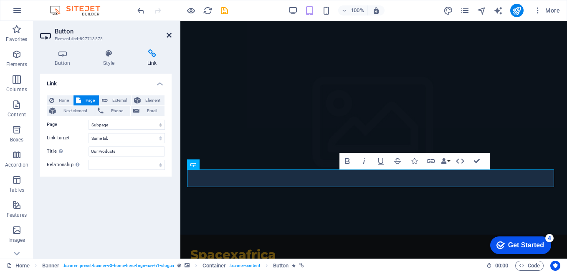
click at [170, 36] on icon at bounding box center [169, 35] width 5 height 7
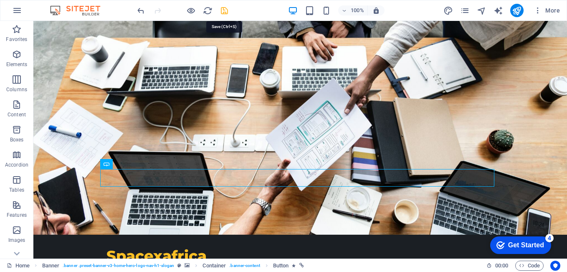
click at [225, 9] on icon "save" at bounding box center [225, 11] width 10 height 10
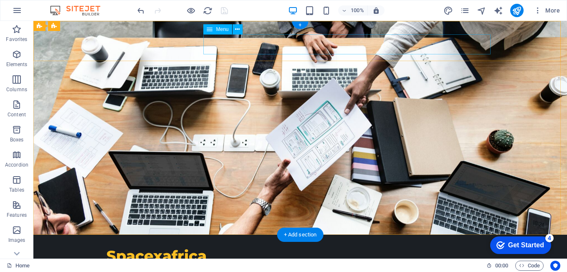
click at [413, 264] on nav "Home Services FAQ Contact" at bounding box center [301, 274] width 388 height 20
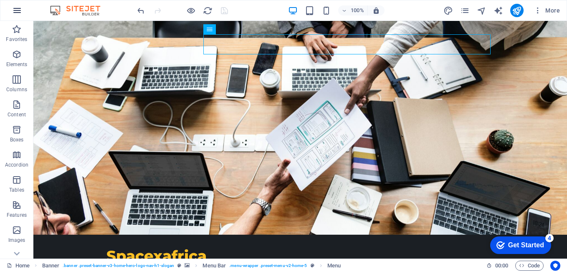
click at [16, 12] on icon "button" at bounding box center [17, 10] width 10 height 10
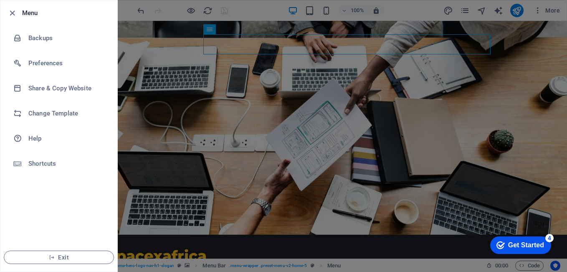
click at [196, 146] on div at bounding box center [283, 136] width 567 height 272
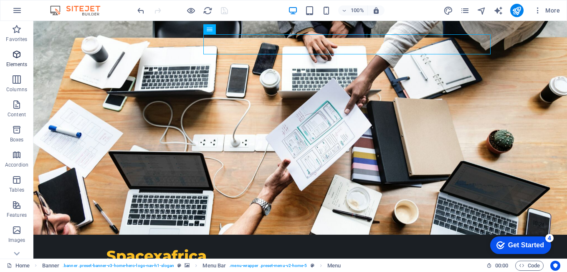
click at [13, 56] on icon "button" at bounding box center [17, 54] width 10 height 10
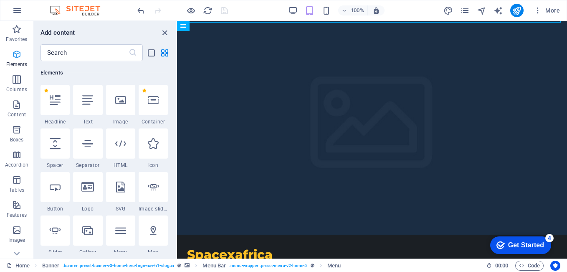
scroll to position [89, 0]
click at [19, 104] on icon "button" at bounding box center [17, 104] width 10 height 10
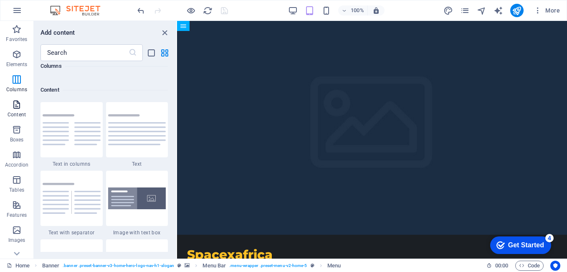
scroll to position [1462, 0]
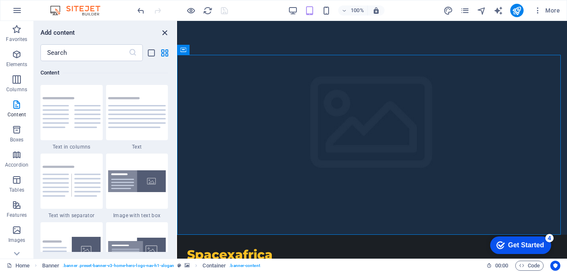
click at [161, 33] on icon "close panel" at bounding box center [165, 33] width 10 height 10
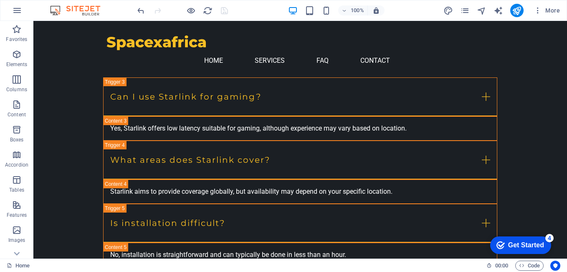
scroll to position [908, 0]
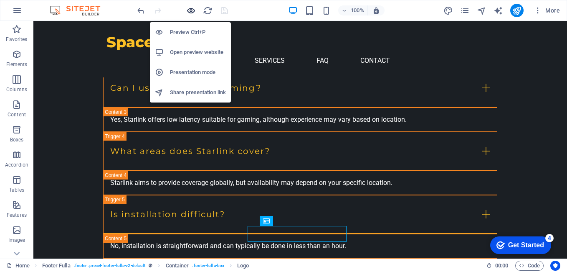
click at [189, 10] on icon "button" at bounding box center [191, 11] width 10 height 10
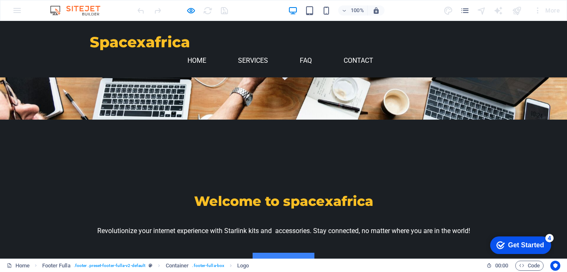
scroll to position [0, 0]
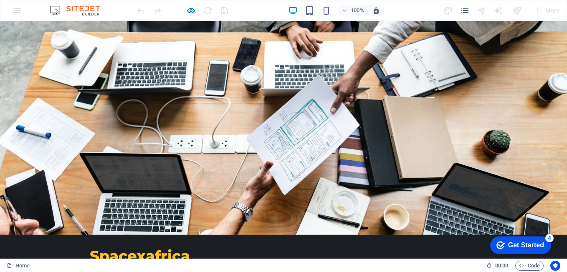
drag, startPoint x: 563, startPoint y: 211, endPoint x: 553, endPoint y: 26, distance: 184.9
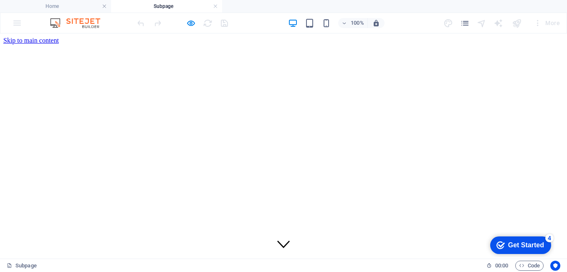
click at [525, 242] on div "Get Started" at bounding box center [526, 245] width 36 height 8
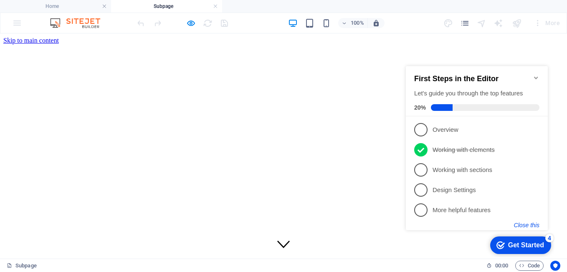
click at [520, 225] on button "Close this" at bounding box center [526, 224] width 25 height 7
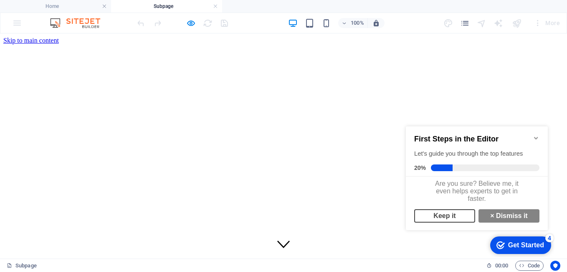
click at [453, 221] on link "Keep it" at bounding box center [444, 215] width 61 height 13
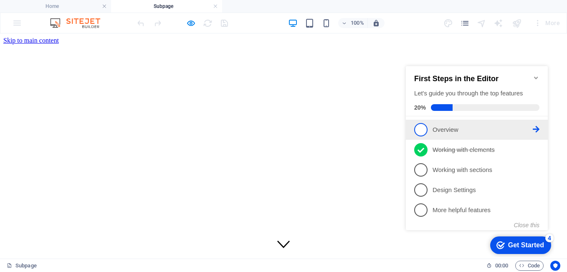
click at [422, 127] on span "1" at bounding box center [420, 129] width 13 height 13
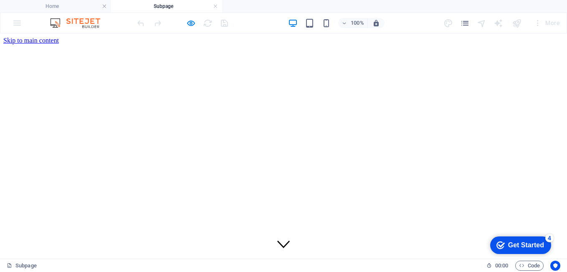
click at [513, 241] on div "Get Started" at bounding box center [526, 245] width 36 height 8
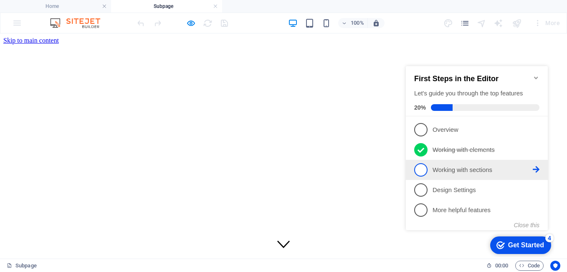
click at [423, 170] on span "3" at bounding box center [420, 169] width 13 height 13
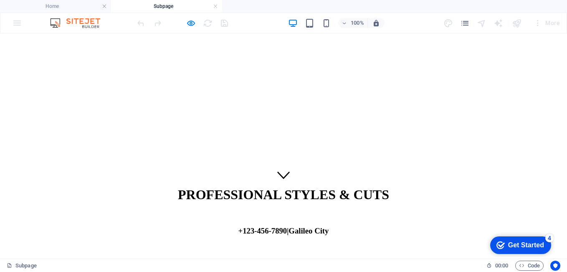
scroll to position [69, 0]
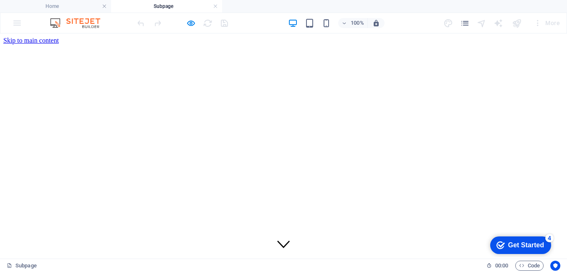
drag, startPoint x: 564, startPoint y: 202, endPoint x: 554, endPoint y: 58, distance: 143.6
click at [515, 243] on div "Get Started" at bounding box center [526, 245] width 36 height 8
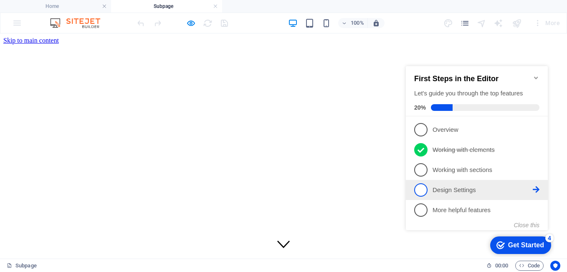
click at [467, 188] on p "Design Settings - incomplete" at bounding box center [483, 189] width 100 height 9
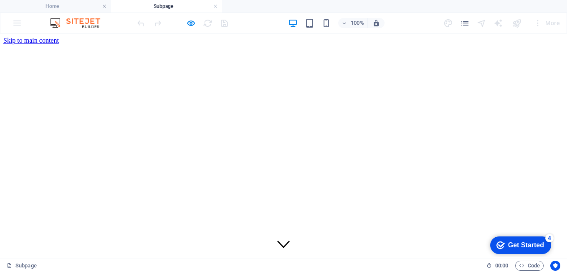
click at [523, 247] on div "Get Started" at bounding box center [526, 245] width 36 height 8
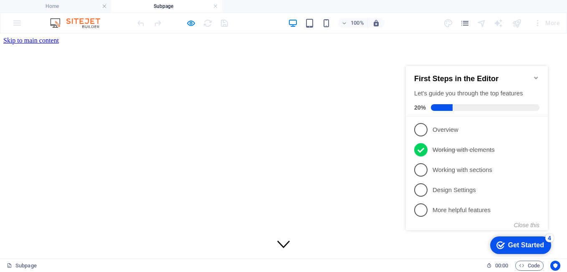
click at [535, 74] on icon "Minimize checklist" at bounding box center [536, 77] width 7 height 7
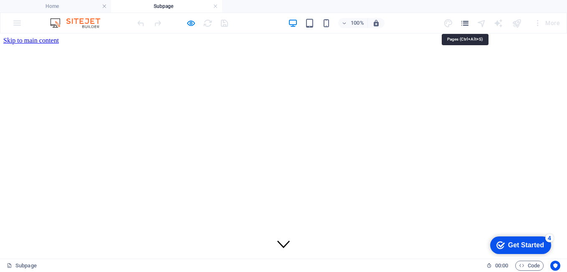
click at [466, 25] on icon "pages" at bounding box center [465, 23] width 10 height 10
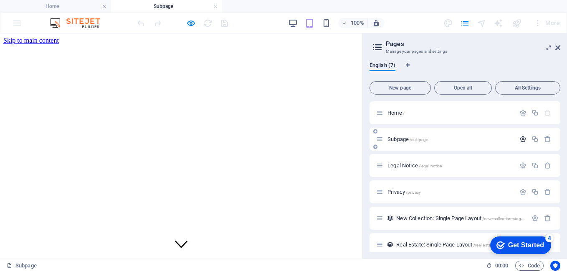
click at [522, 139] on icon "button" at bounding box center [523, 138] width 7 height 7
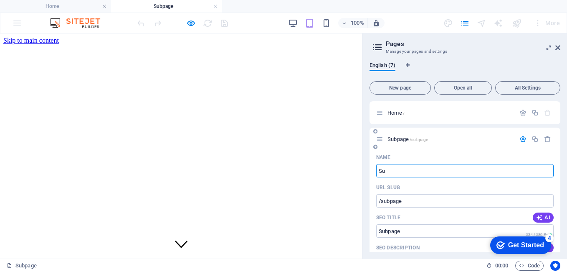
type input "S"
type input "/subpag"
type input "Subpag"
type input "/"
type input "Our"
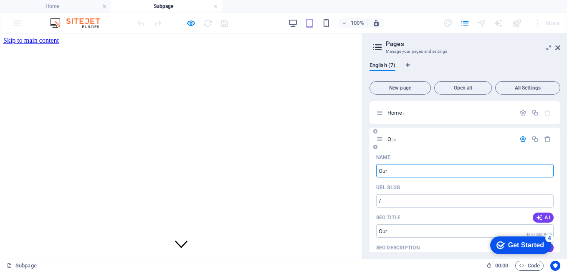
type input "/o"
type input "O"
type input "Our Pr"
type input "/our"
type input "Our"
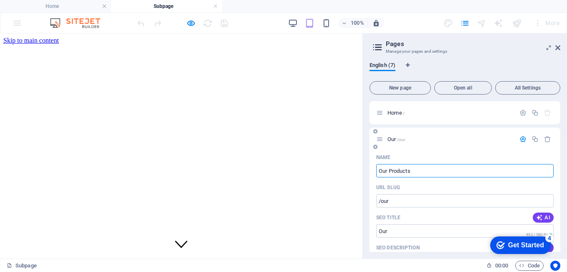
type input "Our Products"
type input "/our-products"
type input "Our Products"
click at [445, 201] on input "/our-products" at bounding box center [465, 200] width 178 height 13
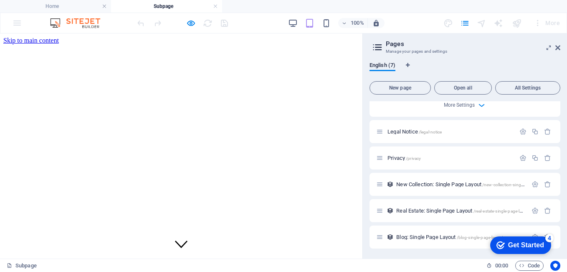
scroll to position [99, 0]
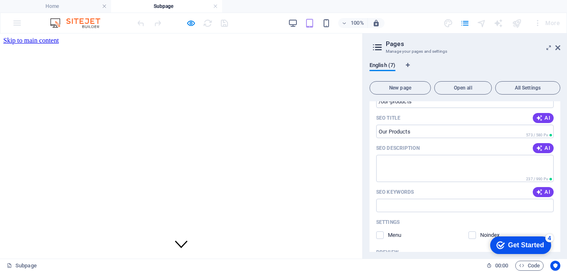
drag, startPoint x: 561, startPoint y: 160, endPoint x: 555, endPoint y: 115, distance: 45.5
click at [555, 115] on div "English (7) New page Open all All Settings Home / Our Products /our-products Na…" at bounding box center [465, 156] width 204 height 203
drag, startPoint x: 561, startPoint y: 139, endPoint x: 554, endPoint y: 93, distance: 46.0
click at [554, 93] on div "English (7) New page Open all All Settings Home / Our Products /our-products Na…" at bounding box center [465, 156] width 204 height 203
drag, startPoint x: 561, startPoint y: 147, endPoint x: 561, endPoint y: 134, distance: 12.5
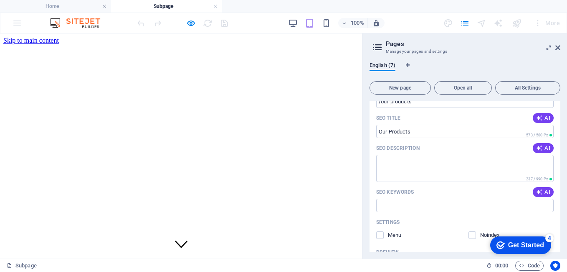
click at [561, 134] on div "English (7) New page Open all All Settings Home / Our Products /our-products Na…" at bounding box center [465, 156] width 204 height 203
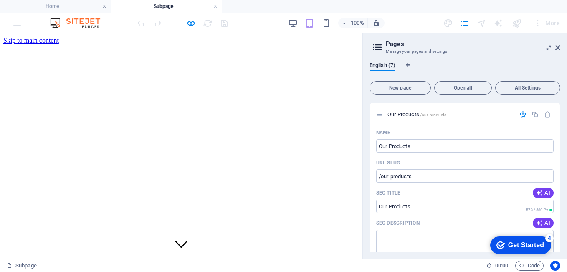
scroll to position [0, 0]
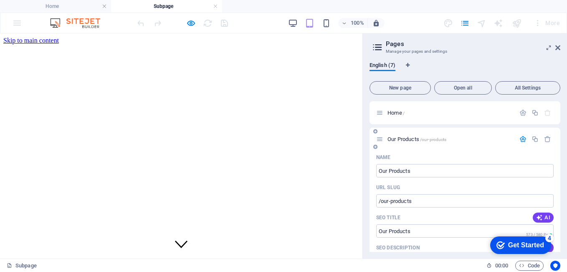
click at [376, 147] on icon at bounding box center [375, 146] width 4 height 5
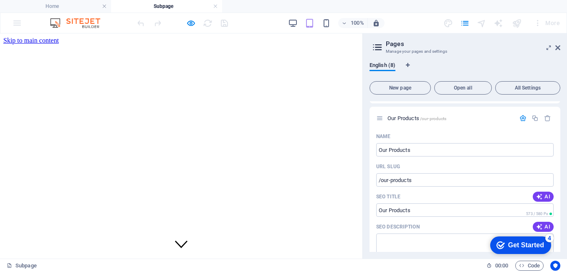
scroll to position [14, 0]
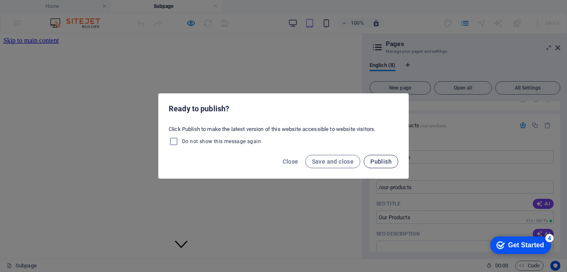
click at [376, 162] on span "Publish" at bounding box center [380, 161] width 21 height 7
